Goal: Transaction & Acquisition: Purchase product/service

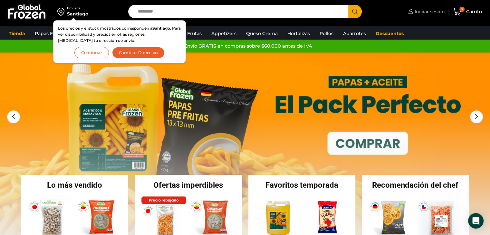
click at [424, 9] on span "Iniciar sesión" at bounding box center [429, 11] width 32 height 6
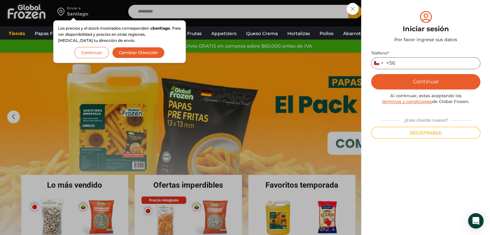
click at [405, 60] on input "Teléfono *" at bounding box center [425, 63] width 109 height 12
type input "*********"
click at [427, 83] on button "Continuar" at bounding box center [425, 81] width 109 height 15
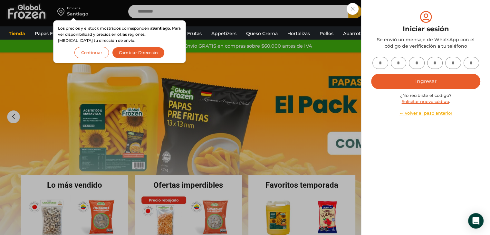
click at [406, 17] on div "Iniciar sesión Mi cuenta Login Register Iniciar sesión Por favor ingrese sus da…" at bounding box center [425, 11] width 38 height 13
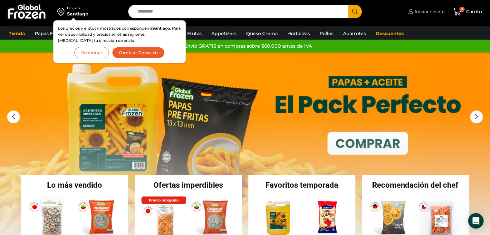
click at [432, 14] on span "Iniciar sesión" at bounding box center [429, 11] width 32 height 6
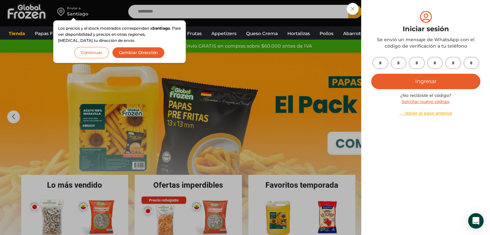
click at [377, 65] on input "text" at bounding box center [380, 63] width 16 height 12
type input "*"
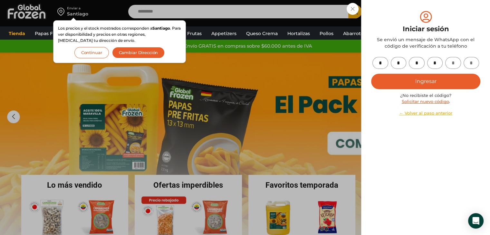
type input "*"
click at [426, 80] on button "Ingresar" at bounding box center [425, 81] width 109 height 15
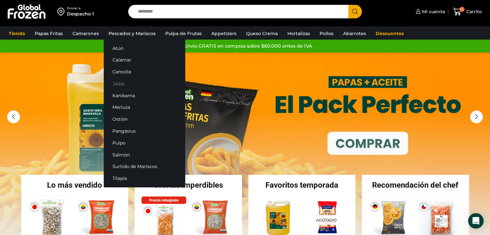
click at [118, 82] on link "Jaiba" at bounding box center [144, 84] width 81 height 12
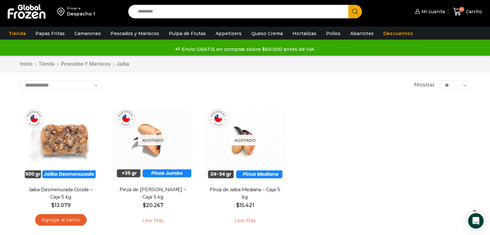
scroll to position [32, 0]
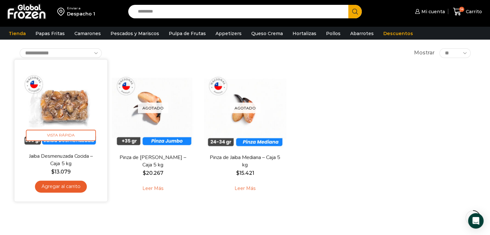
click at [57, 188] on link "Agregar al carrito" at bounding box center [61, 187] width 52 height 12
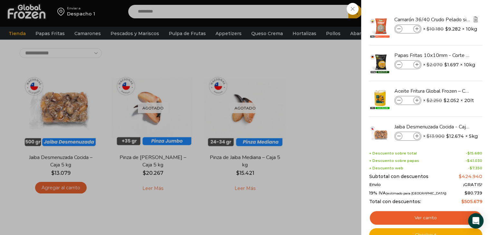
click at [472, 20] on img "Eliminar Camarón 36/40 Crudo Pelado sin Vena - Gold - Caja 10 kg del carrito" at bounding box center [475, 19] width 6 height 6
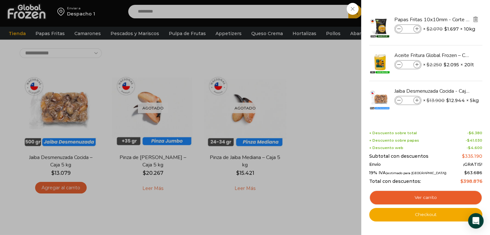
click at [474, 20] on img "Eliminar Papas Fritas 10x10mm - Corte Bastón - Caja 10 kg del carrito" at bounding box center [475, 19] width 6 height 6
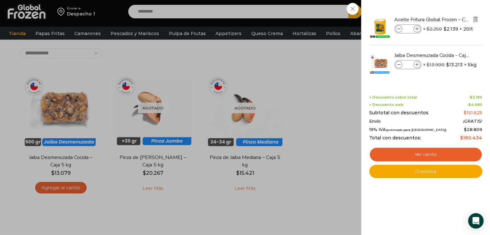
click at [474, 20] on img "Eliminar Aceite Fritura Global Frozen – Caja 20 litros del carrito" at bounding box center [475, 19] width 6 height 6
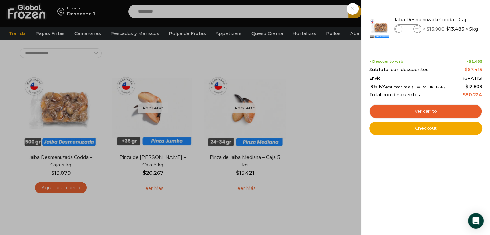
click at [451, 13] on div "1 [GEOGRAPHIC_DATA] 1 1 Shopping Cart" at bounding box center [467, 11] width 32 height 15
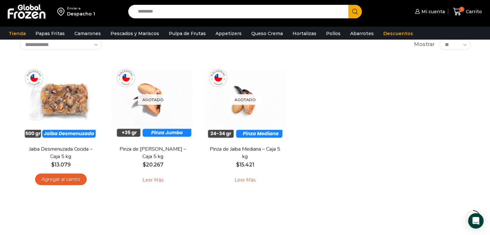
scroll to position [0, 0]
